Goal: Information Seeking & Learning: Find specific fact

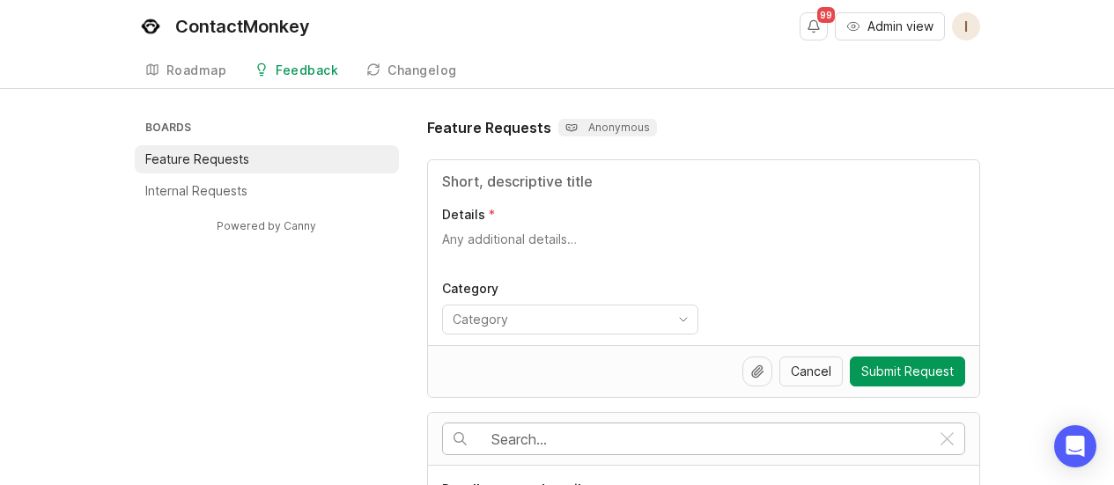
scroll to position [234, 0]
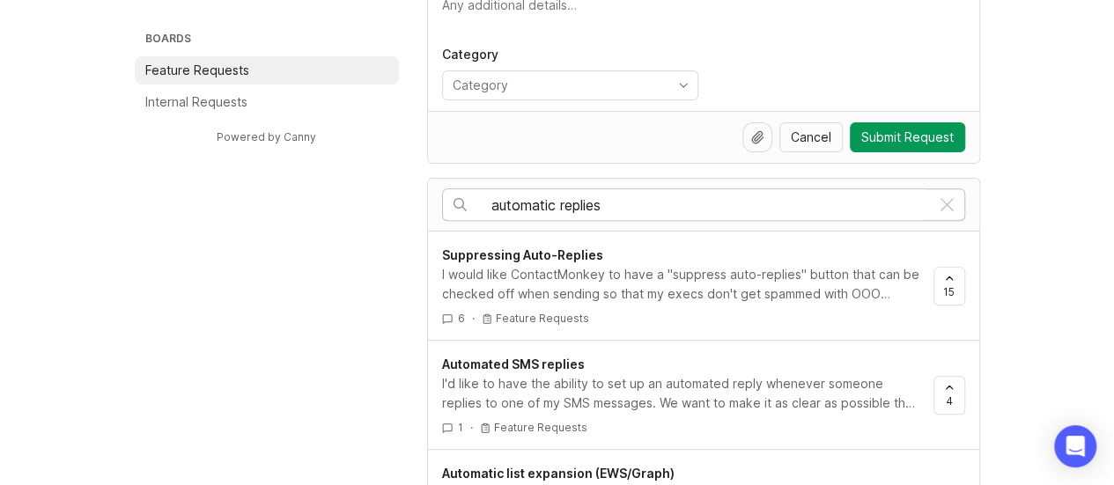
scroll to position [268, 0]
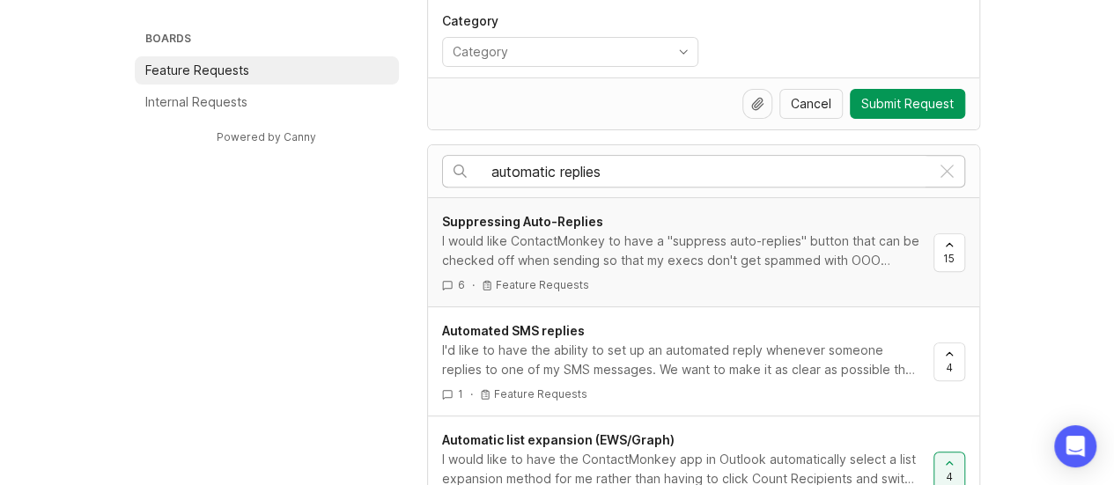
type input "automatic replies"
click at [690, 253] on div "I would like ContactMonkey to have a "suppress auto-replies" button that can be…" at bounding box center [680, 251] width 477 height 39
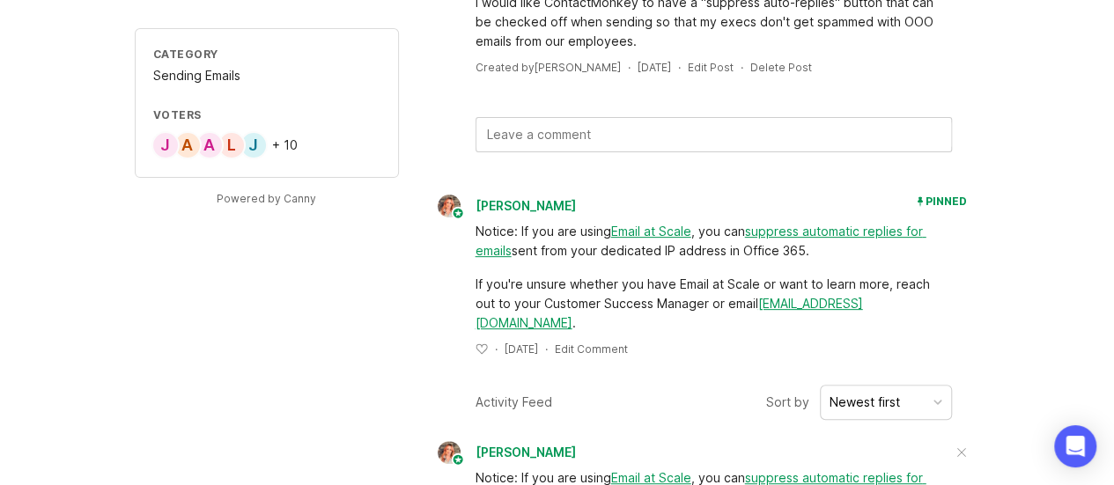
scroll to position [138, 0]
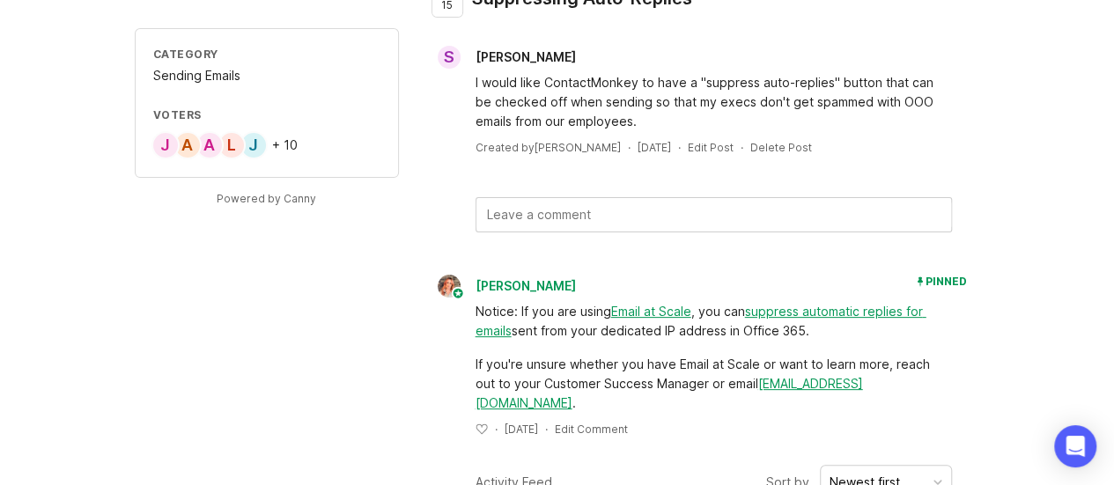
drag, startPoint x: 521, startPoint y: 311, endPoint x: 862, endPoint y: 330, distance: 342.3
click at [862, 330] on div "Notice: If you are using Email at Scale , you can suppress automatic replies fo…" at bounding box center [714, 321] width 477 height 39
copy div "If you are using Email at Scale , you can suppress automatic replies for emails…"
